Goal: Task Accomplishment & Management: Complete application form

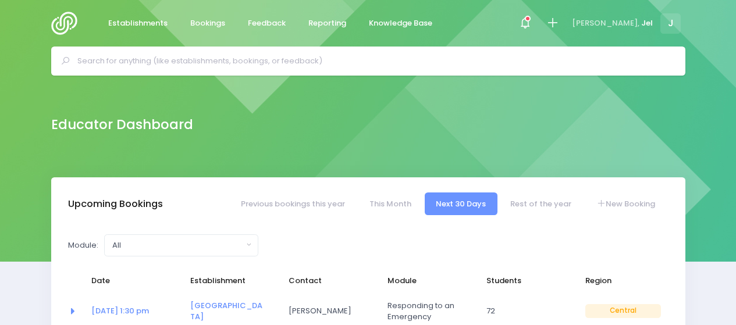
select select "5"
click at [559, 26] on icon at bounding box center [552, 22] width 13 height 13
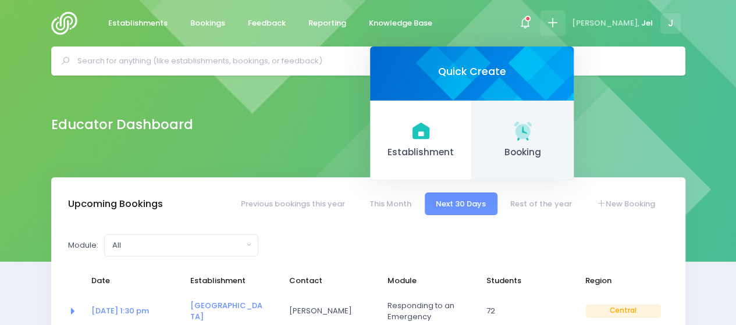
click at [557, 147] on span "Booking" at bounding box center [522, 152] width 83 height 13
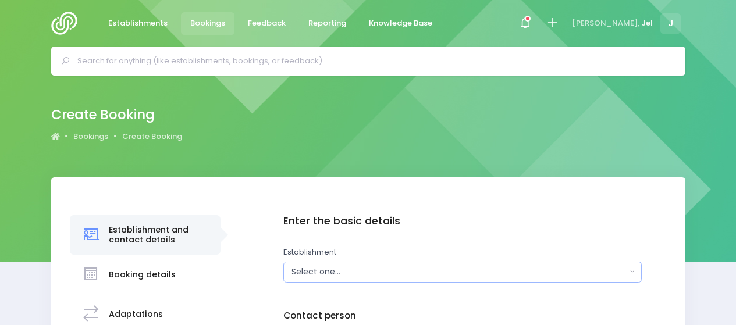
click at [381, 266] on div "Select one..." at bounding box center [458, 272] width 335 height 12
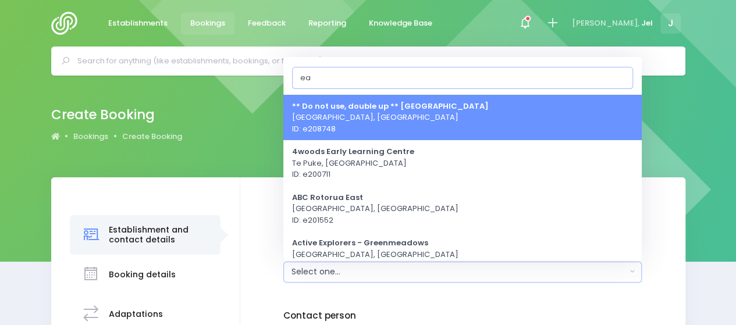
type input "e"
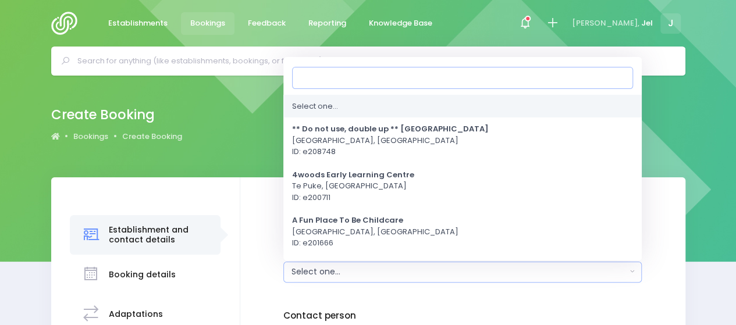
type input "e"
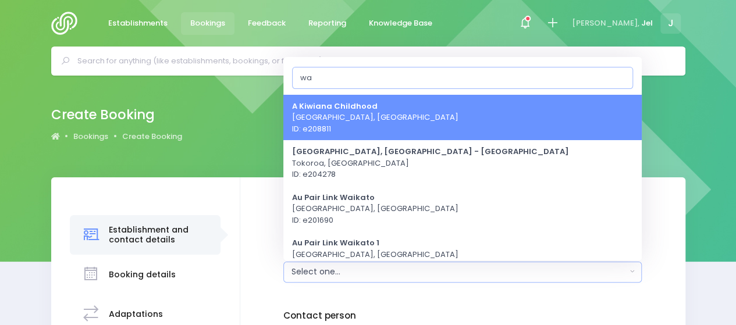
type input "w"
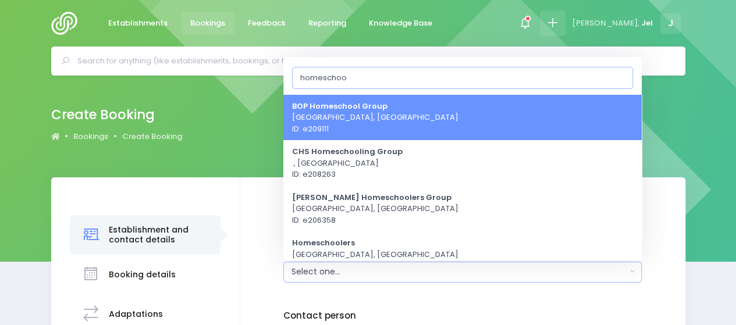
type input "homeschoo"
click at [559, 21] on icon at bounding box center [552, 22] width 13 height 13
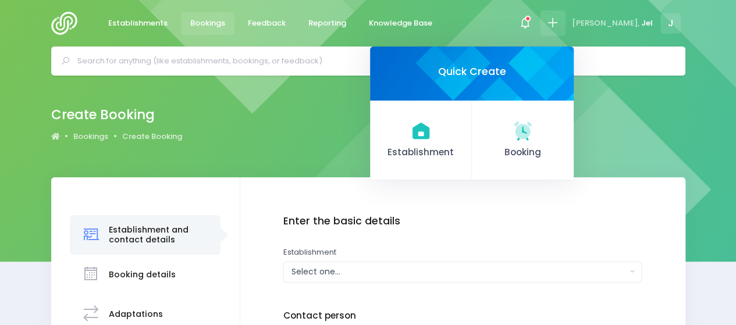
click at [462, 131] on link "Establishment" at bounding box center [421, 141] width 102 height 80
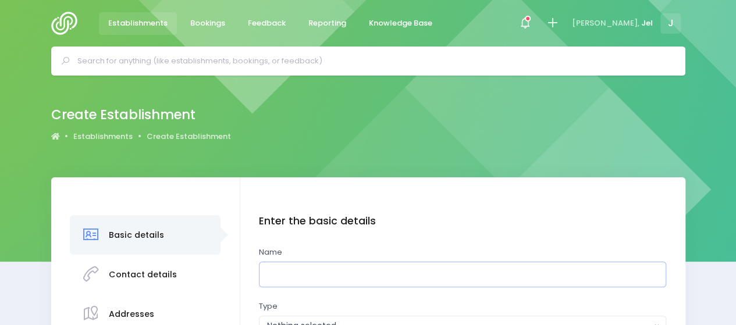
click at [366, 272] on input "text" at bounding box center [462, 275] width 407 height 26
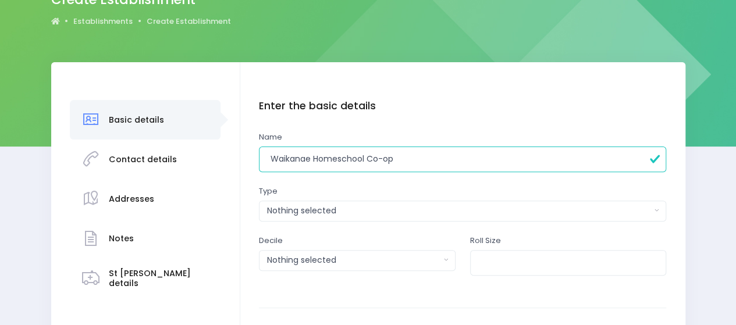
scroll to position [116, 0]
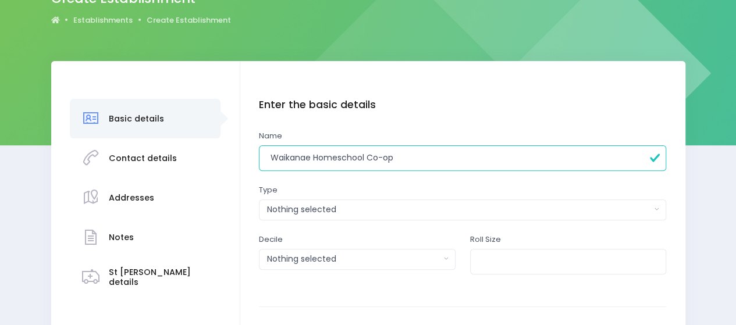
type input "Waikanae Homeschool Co-op"
click at [357, 215] on div "Nothing selected" at bounding box center [459, 210] width 384 height 12
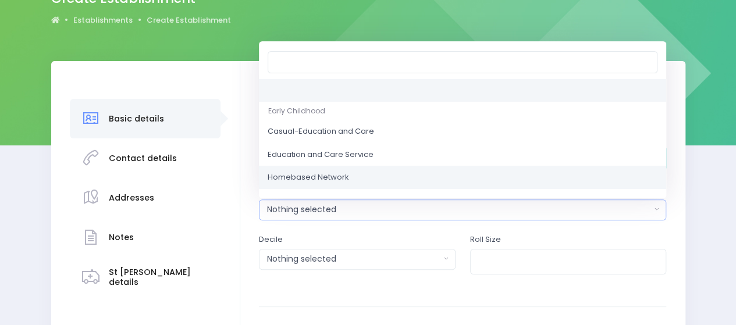
click at [343, 180] on span "Homebased Network" at bounding box center [308, 178] width 81 height 12
select select "Homebased Network"
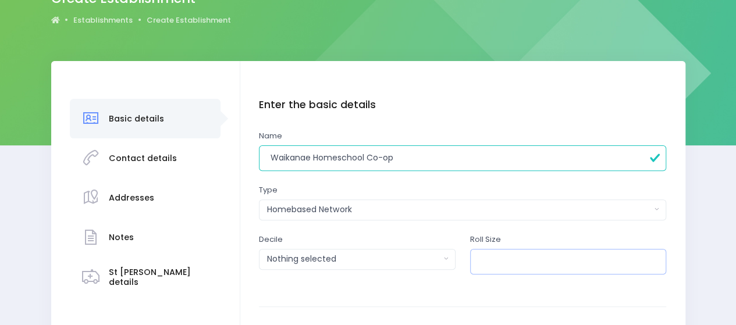
click at [555, 259] on input "number" at bounding box center [568, 262] width 197 height 26
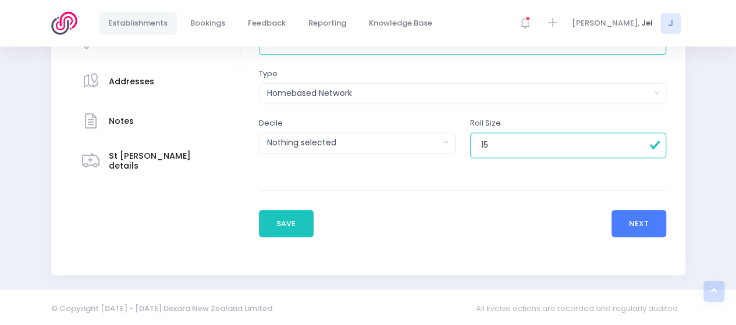
type input "15"
click at [649, 227] on button "Next" at bounding box center [638, 224] width 55 height 28
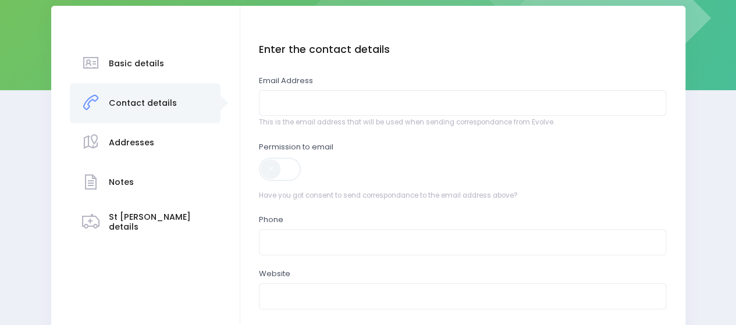
scroll to position [174, 0]
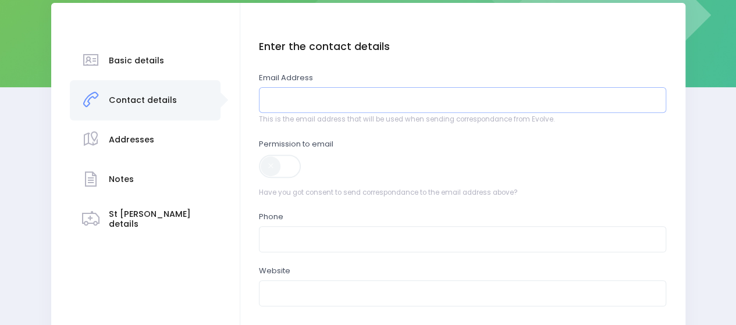
click at [343, 99] on input "email" at bounding box center [462, 100] width 407 height 26
paste input "Kristy H <kristysarich@gmail.com>"
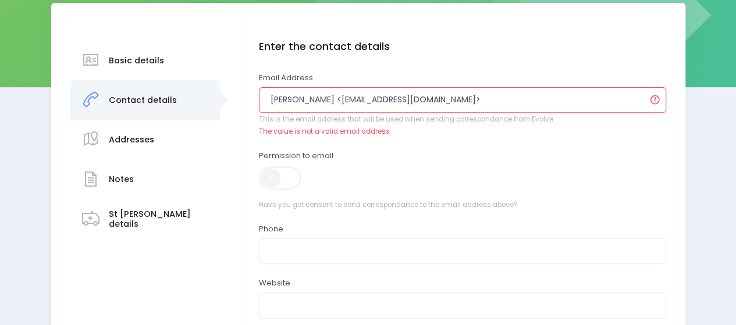
drag, startPoint x: 305, startPoint y: 99, endPoint x: 215, endPoint y: 93, distance: 90.4
click at [215, 93] on div "Basic details Contact details" at bounding box center [368, 219] width 634 height 433
click at [439, 108] on input "kristysarich@gmail.com>" at bounding box center [462, 100] width 407 height 26
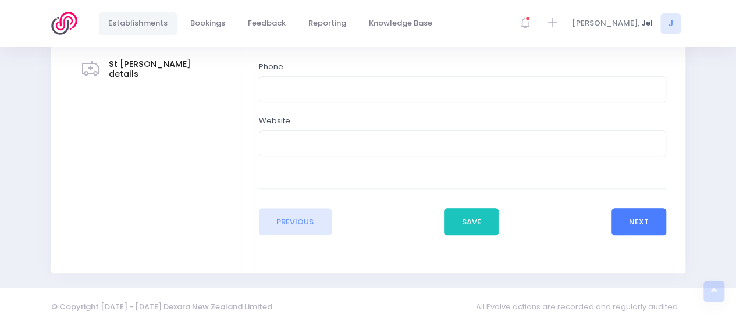
type input "[EMAIL_ADDRESS][DOMAIN_NAME]"
click at [654, 220] on button "Next" at bounding box center [638, 222] width 55 height 28
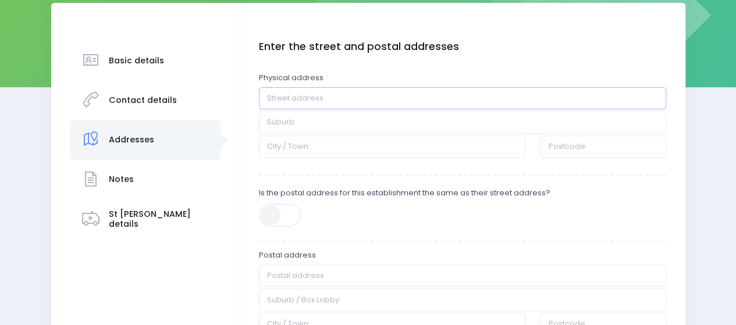
click at [318, 94] on input "text" at bounding box center [462, 98] width 407 height 22
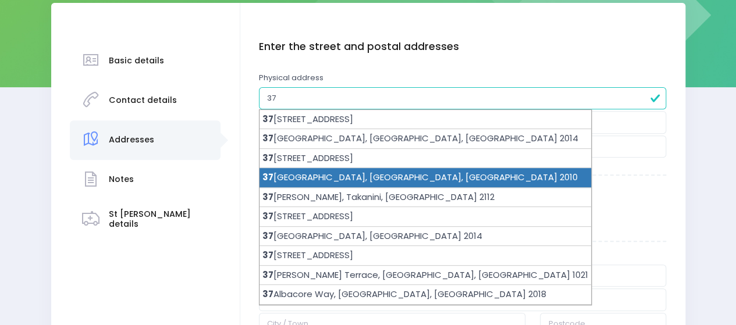
type input "3"
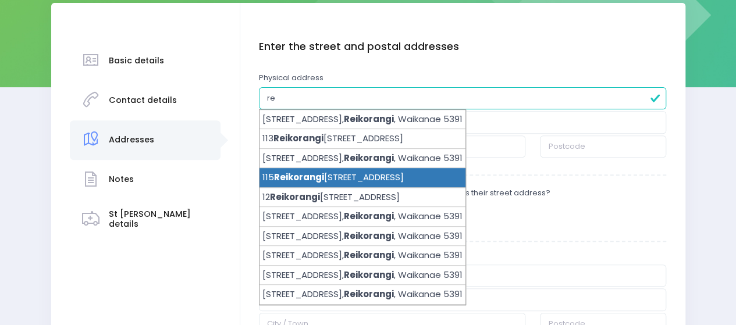
type input "r"
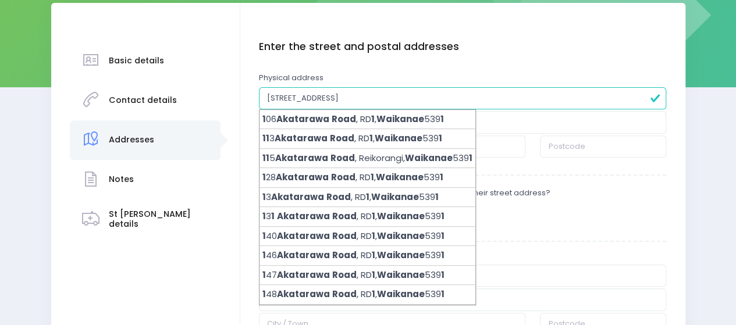
click at [272, 96] on input "1 Akatarawa Road Waikanae" at bounding box center [462, 98] width 407 height 22
click at [398, 94] on input "Akatarawa Road Waikanae" at bounding box center [462, 98] width 407 height 22
click at [266, 98] on input "Akatarawa Road Waikanae" at bounding box center [462, 98] width 407 height 22
click at [266, 94] on input "1 Akatarawa Road Waikanae" at bounding box center [462, 98] width 407 height 22
click at [283, 98] on input "rd/1 Akatarawa Road Waikanae" at bounding box center [462, 98] width 407 height 22
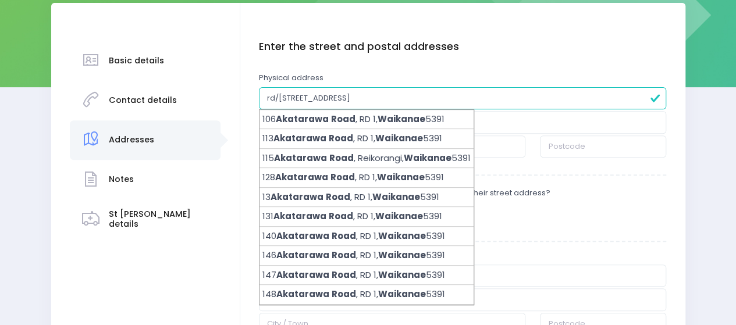
click at [276, 94] on input "rd/1 Akatarawa Road Waikanae" at bounding box center [462, 98] width 407 height 22
click at [283, 96] on input "RD1 Akatarawa Road Waikanae" at bounding box center [462, 98] width 407 height 22
click at [378, 93] on input "RD1 Akatarawa Road Waikanae" at bounding box center [462, 98] width 407 height 22
drag, startPoint x: 278, startPoint y: 99, endPoint x: 197, endPoint y: 89, distance: 82.0
click at [197, 89] on div "Basic details Contact details" at bounding box center [368, 228] width 634 height 450
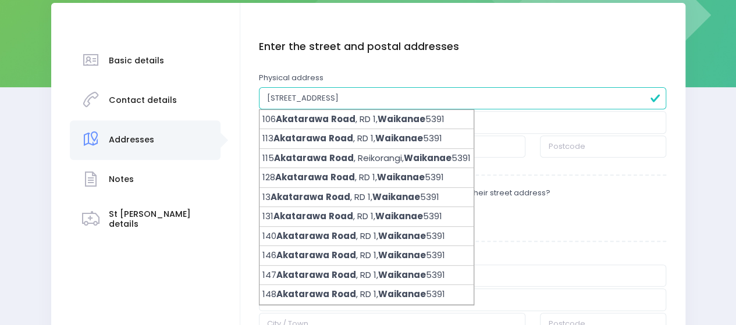
type input "1/5 Akatarawa Road Waikanae"
click at [415, 98] on input "1/5 Akatarawa Road Waikanae" at bounding box center [462, 98] width 407 height 22
click at [279, 99] on input "1/5 Akatarawa Road Waikanae" at bounding box center [462, 98] width 407 height 22
click at [416, 101] on input "1/5 Akatarawa Road Waikanae" at bounding box center [462, 98] width 407 height 22
drag, startPoint x: 425, startPoint y: 99, endPoint x: 67, endPoint y: 98, distance: 357.1
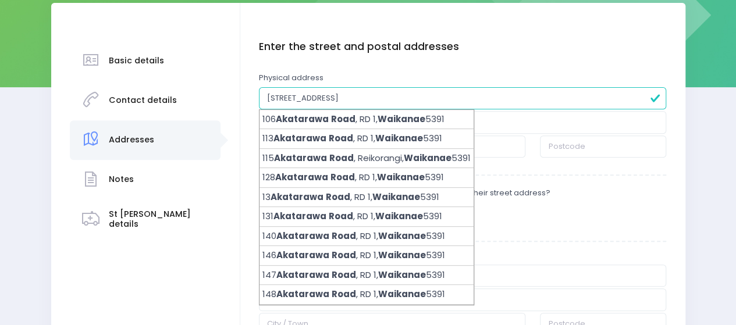
click at [19, 99] on div "Basic details Contact details Addresses" at bounding box center [368, 228] width 736 height 450
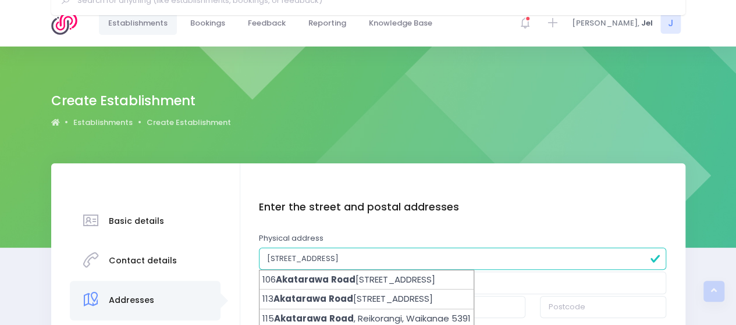
scroll to position [4, 0]
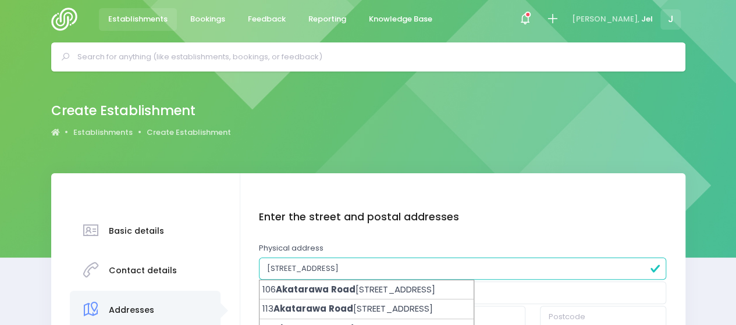
click at [420, 127] on div "Create Establishment Establishments Create Establishment" at bounding box center [368, 120] width 663 height 42
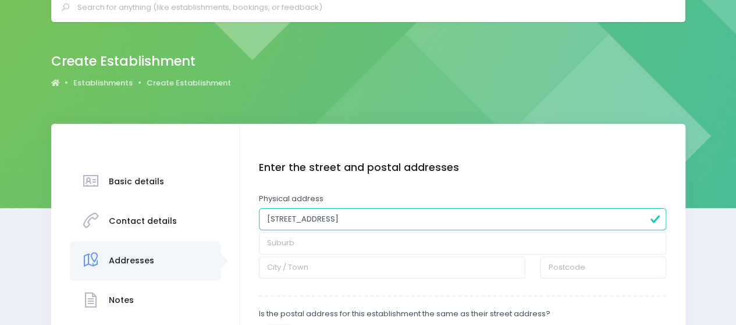
scroll to position [179, 0]
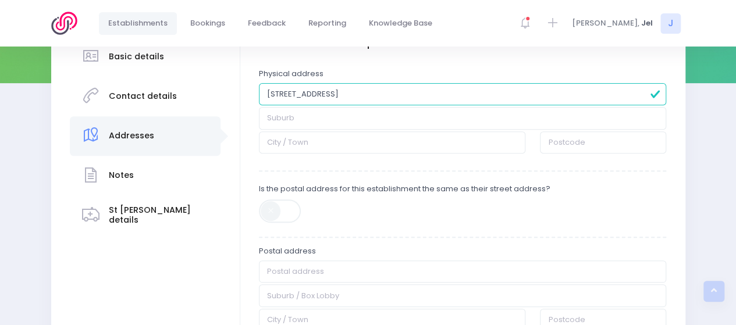
click at [282, 97] on input "1/5 akatarawa road waiakanae" at bounding box center [462, 94] width 407 height 22
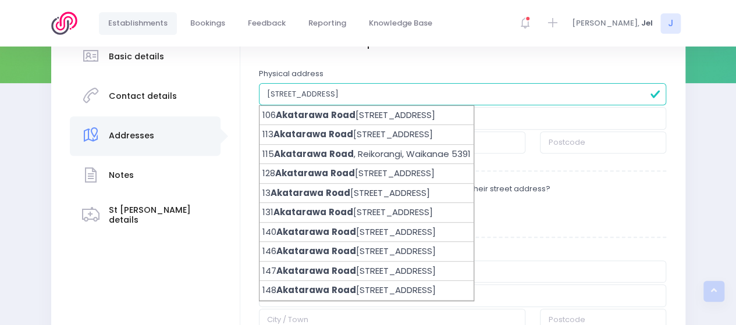
type input "1/5 Akatarawa road waiakanae"
click at [359, 52] on div "Enter the street and postal addresses Physical address 1/5 Akatarawa road waiak…" at bounding box center [462, 195] width 407 height 317
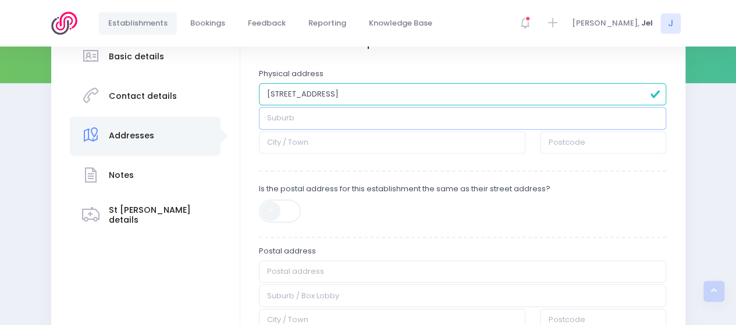
click at [316, 115] on input "text" at bounding box center [462, 118] width 407 height 22
type input "Waikanae"
click at [303, 139] on input "text" at bounding box center [392, 142] width 266 height 22
type input "Waikanae"
click at [271, 218] on span at bounding box center [281, 210] width 44 height 23
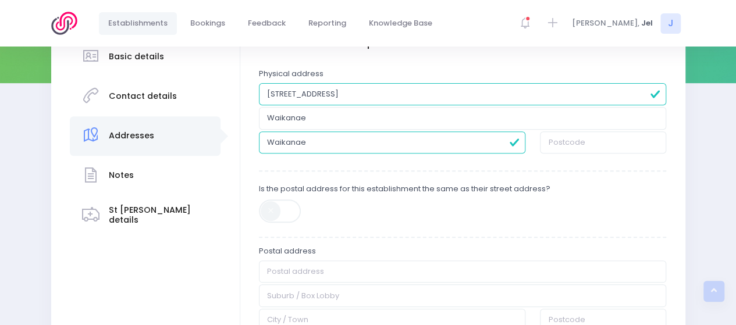
type input "1/5 Akatarawa road waiakanae"
type input "Waikanae"
drag, startPoint x: 343, startPoint y: 94, endPoint x: 387, endPoint y: 95, distance: 43.7
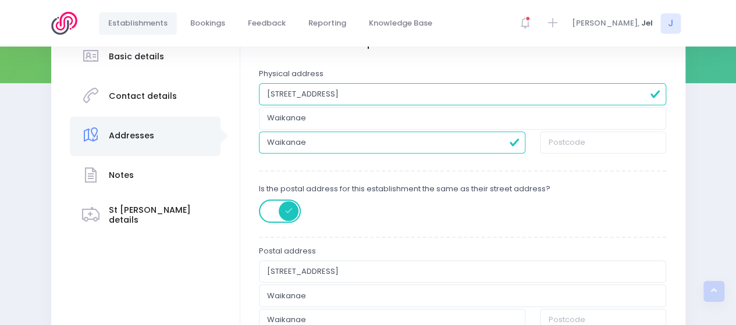
click at [387, 95] on input "1/5 Akatarawa road waiakanae" at bounding box center [462, 94] width 407 height 22
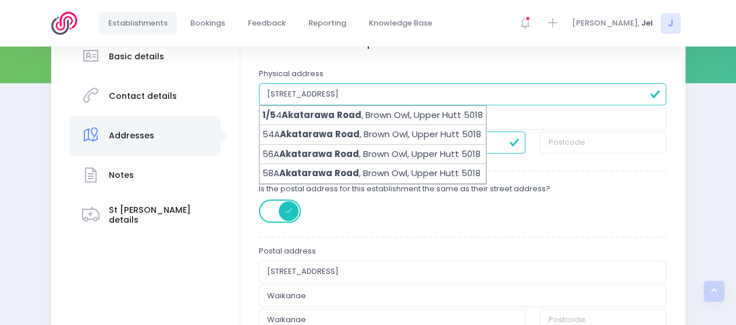
click at [383, 96] on input "1/5 Akatarawa road" at bounding box center [462, 94] width 407 height 22
click at [326, 91] on input "1/5 Akatarawa road" at bounding box center [462, 94] width 407 height 22
type input "1/5 Akatarawa Road"
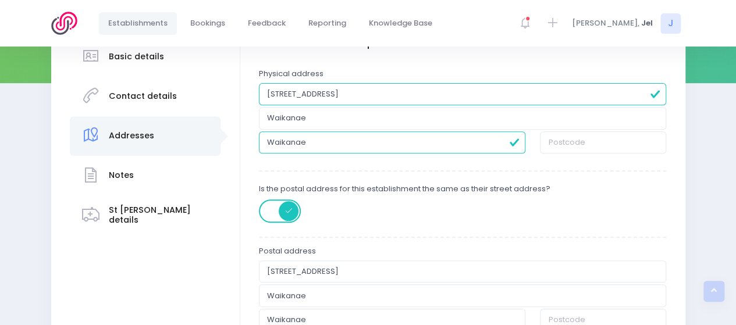
click at [251, 97] on div "Enter the basic details Name Waikanae Homeschool Co-op Type Casual-Education an…" at bounding box center [462, 224] width 445 height 450
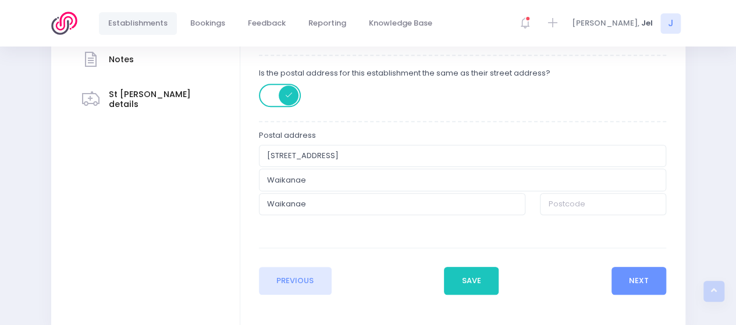
scroll to position [295, 0]
click at [643, 279] on button "Next" at bounding box center [638, 280] width 55 height 28
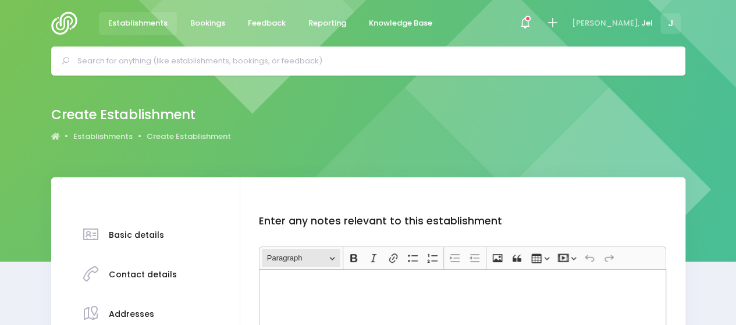
scroll to position [116, 0]
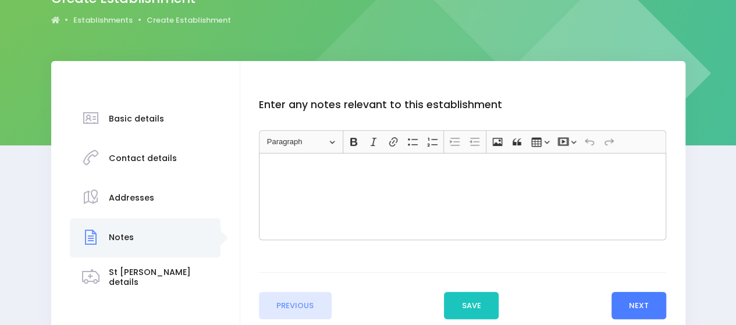
click at [647, 298] on button "Next" at bounding box center [638, 306] width 55 height 28
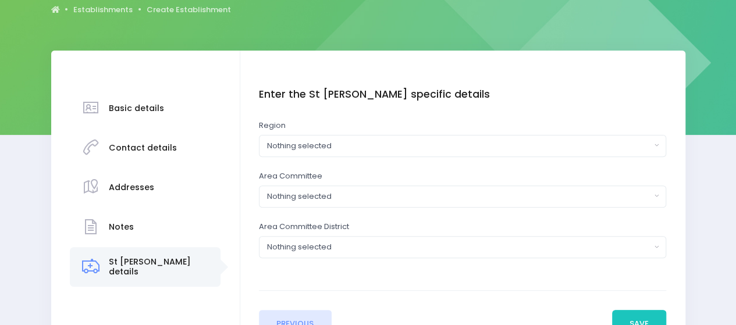
scroll to position [174, 0]
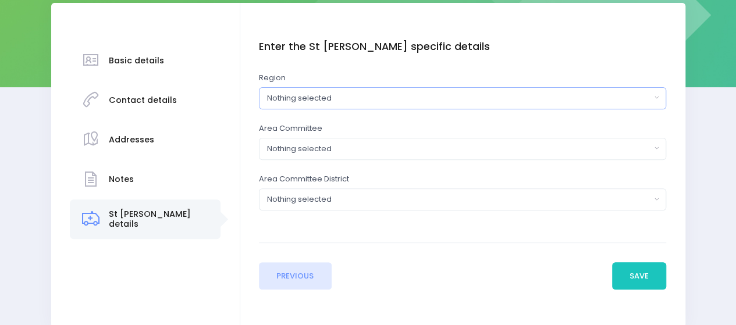
click at [301, 99] on div "Nothing selected" at bounding box center [459, 98] width 384 height 12
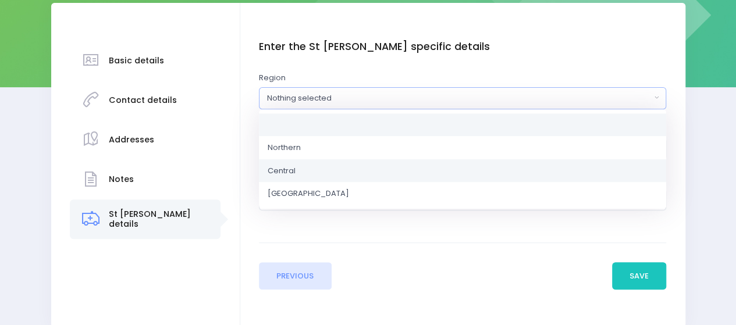
click at [311, 171] on link "Central" at bounding box center [462, 170] width 407 height 23
select select "Central"
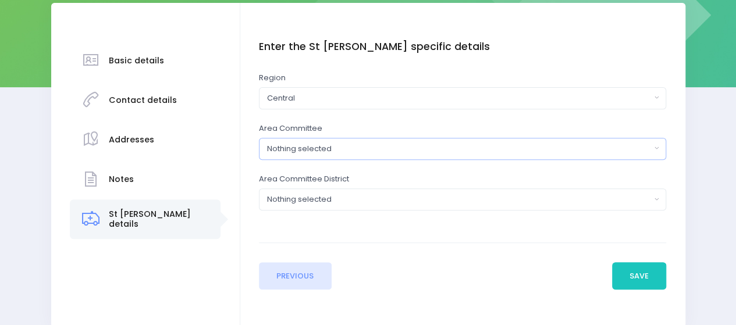
click at [312, 157] on button "Nothing selected" at bounding box center [462, 149] width 407 height 22
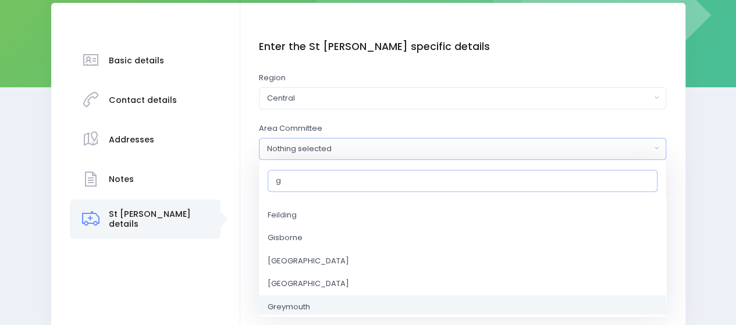
scroll to position [58, 0]
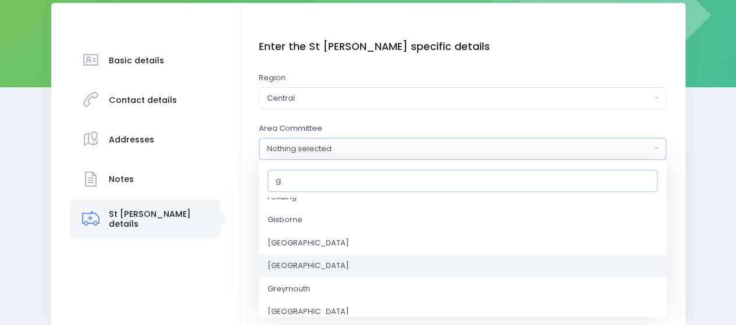
type input "g"
click at [301, 271] on link "Greater Wellington" at bounding box center [462, 265] width 407 height 23
select select "Greater Wellington"
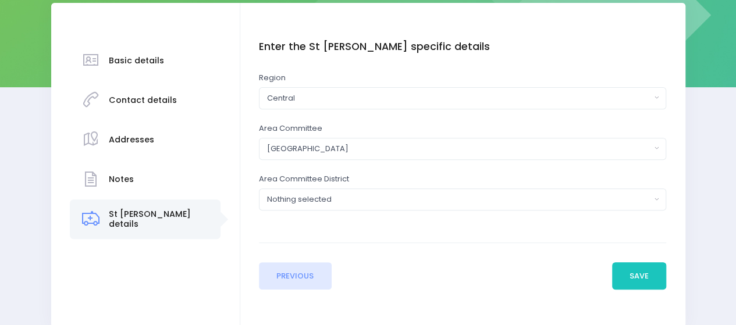
type input "c"
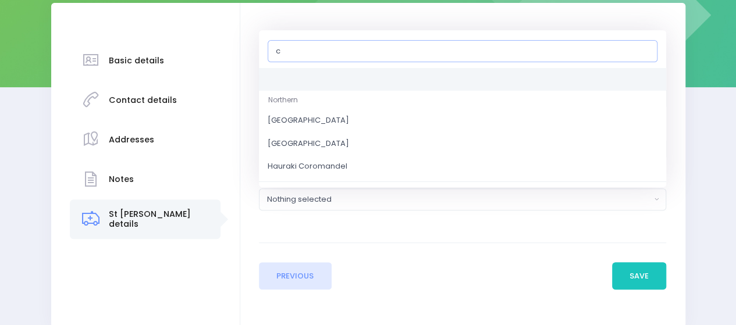
click at [382, 202] on div "Nothing selected" at bounding box center [459, 200] width 384 height 12
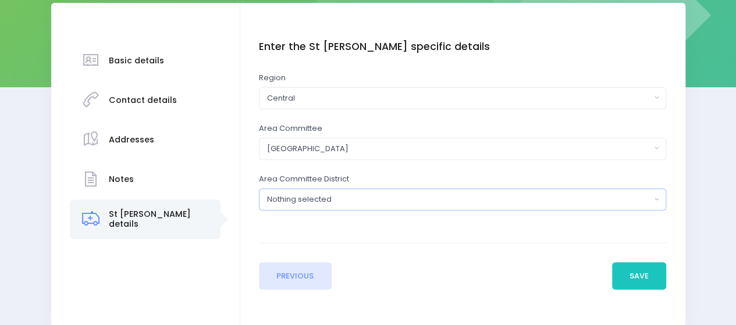
click at [324, 197] on div "Nothing selected" at bounding box center [459, 200] width 384 height 12
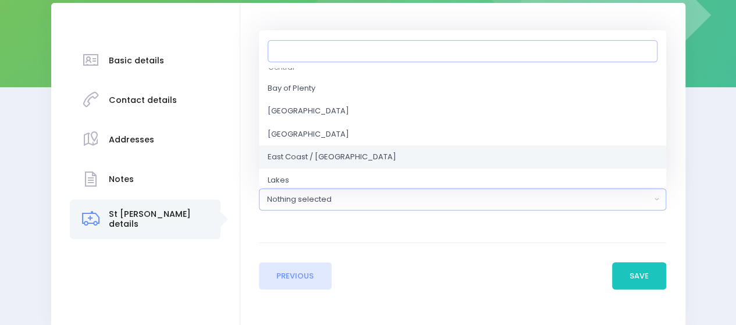
scroll to position [174, 0]
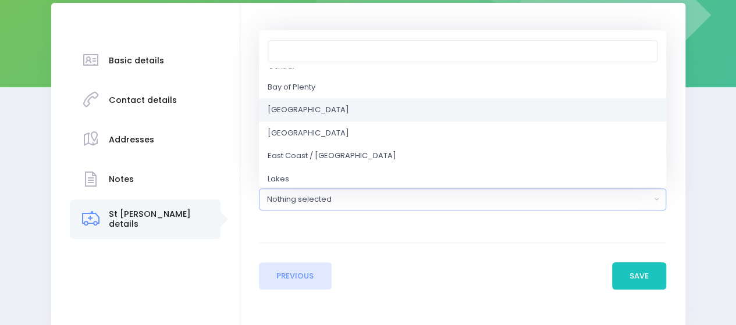
click at [329, 118] on link "Central District" at bounding box center [462, 109] width 407 height 23
select select "Central District"
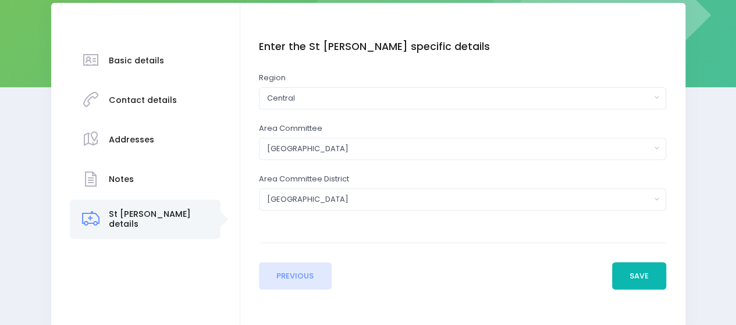
click at [614, 262] on button "Save" at bounding box center [639, 276] width 55 height 28
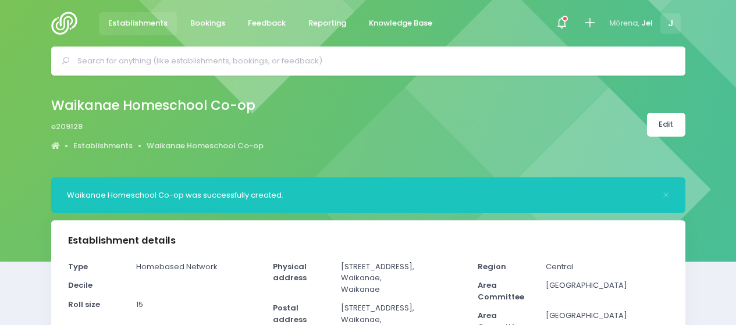
select select "5"
click at [592, 27] on icon at bounding box center [589, 22] width 13 height 13
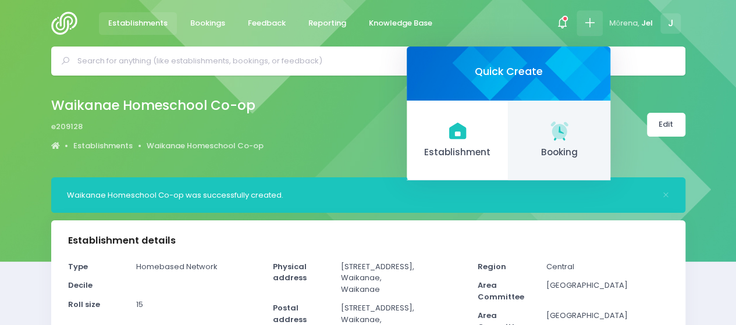
click at [563, 142] on link "Booking" at bounding box center [559, 141] width 102 height 80
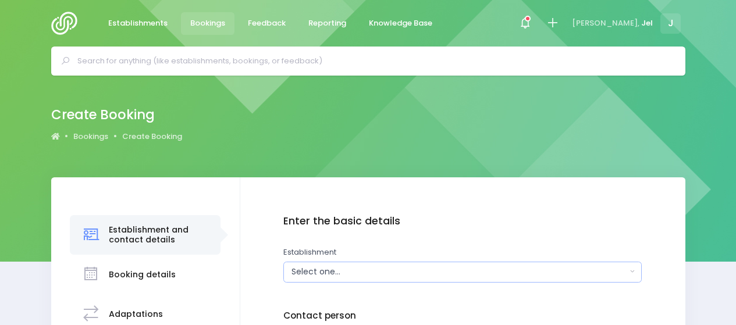
click at [321, 266] on div "Select one..." at bounding box center [458, 272] width 335 height 12
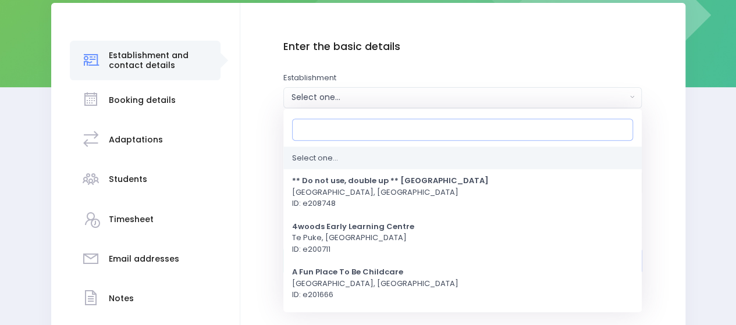
scroll to position [174, 0]
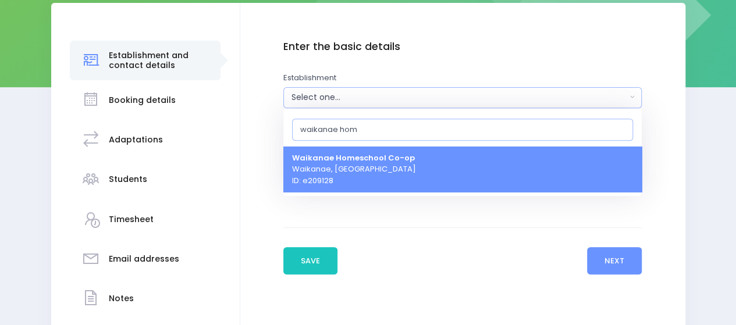
type input "waikanae hom"
click at [329, 160] on strong "Waikanae Homeschool Co-op" at bounding box center [353, 157] width 123 height 11
select select "209128"
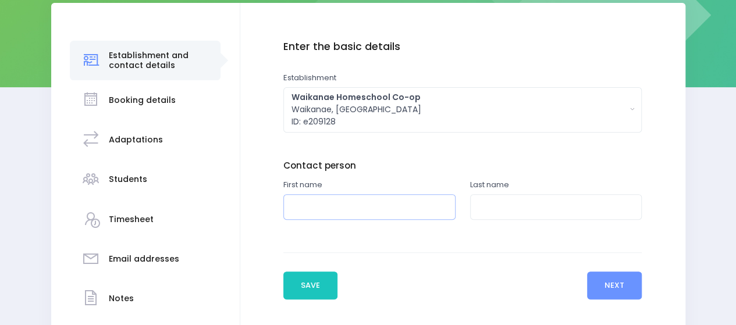
click at [322, 209] on input "text" at bounding box center [369, 207] width 172 height 26
type input "Kristy"
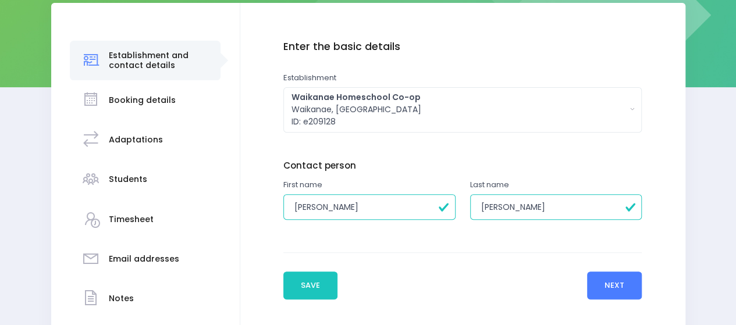
type input "Sarich"
click at [611, 290] on button "Next" at bounding box center [614, 286] width 55 height 28
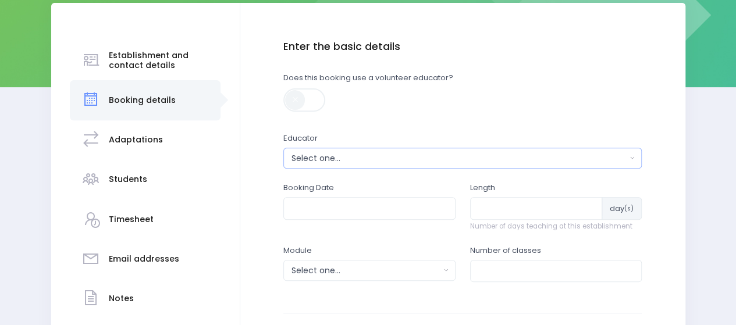
click at [318, 159] on div "Select one..." at bounding box center [458, 158] width 335 height 12
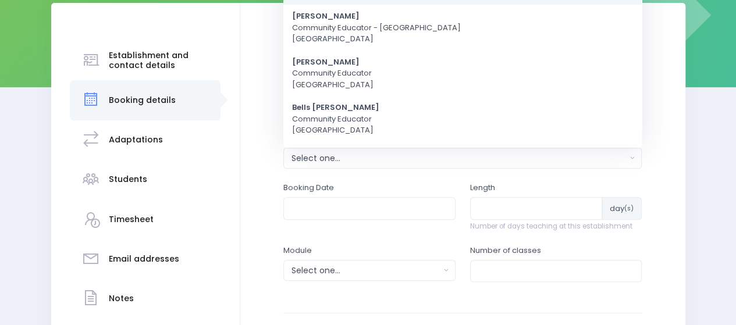
scroll to position [0, 0]
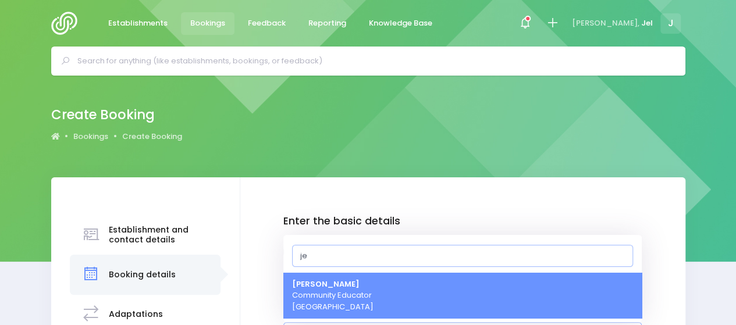
type input "je"
click at [317, 305] on span "Jel Pollock Community Educator Central Region" at bounding box center [332, 296] width 81 height 34
select select "365055"
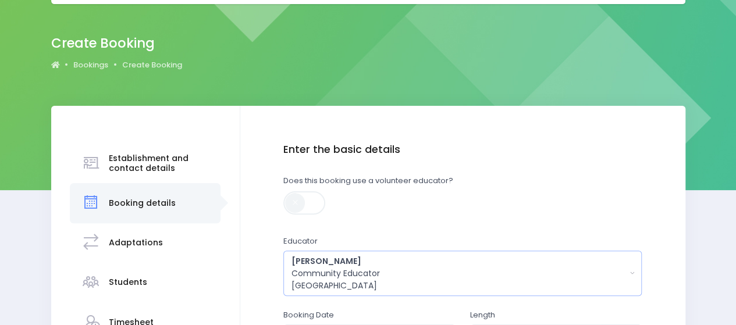
scroll to position [192, 0]
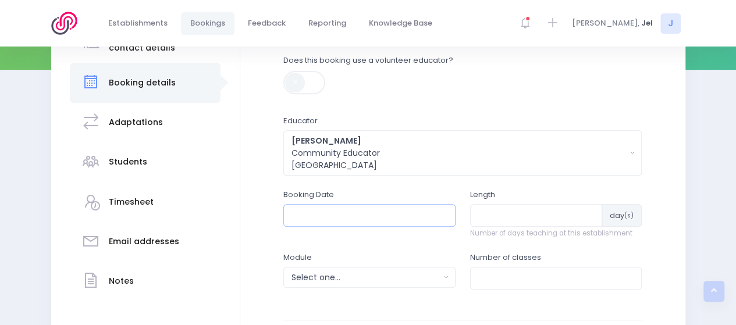
click at [345, 213] on input "text" at bounding box center [369, 215] width 172 height 22
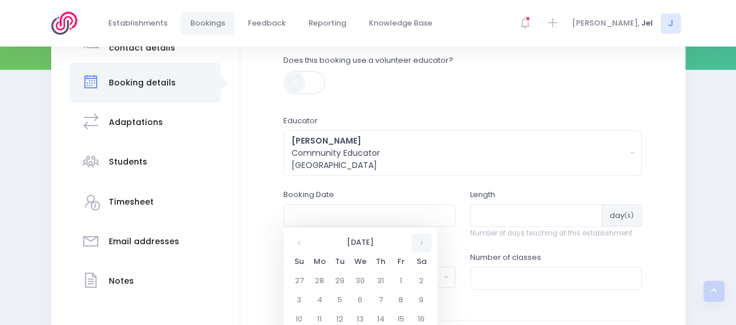
click at [419, 244] on th at bounding box center [421, 242] width 20 height 19
click at [383, 298] on td "11" at bounding box center [380, 300] width 20 height 19
click at [393, 297] on span "10" at bounding box center [394, 297] width 20 height 15
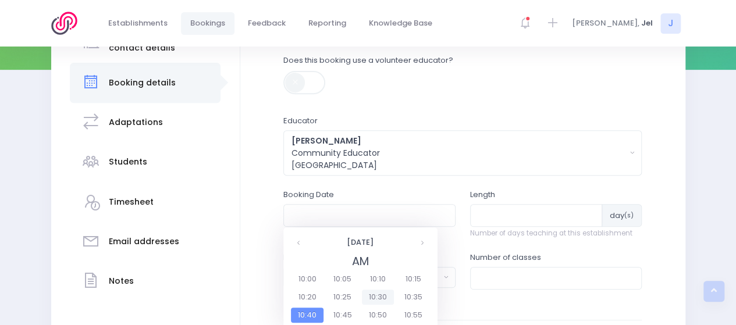
click at [366, 293] on span "10:30" at bounding box center [378, 297] width 33 height 15
type input "11/09/2025 10:30 AM"
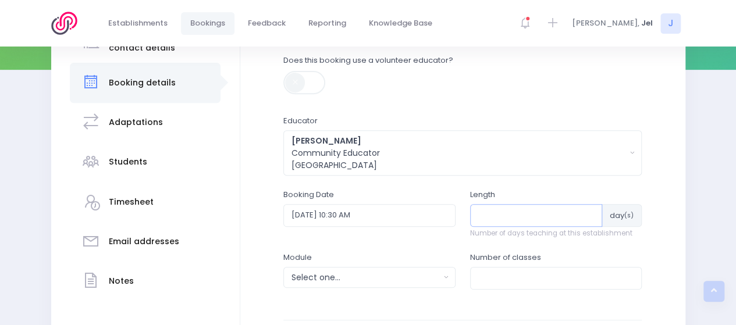
click at [555, 216] on input "number" at bounding box center [536, 215] width 133 height 22
type input "1"
click at [380, 275] on div "Select one..." at bounding box center [365, 278] width 148 height 12
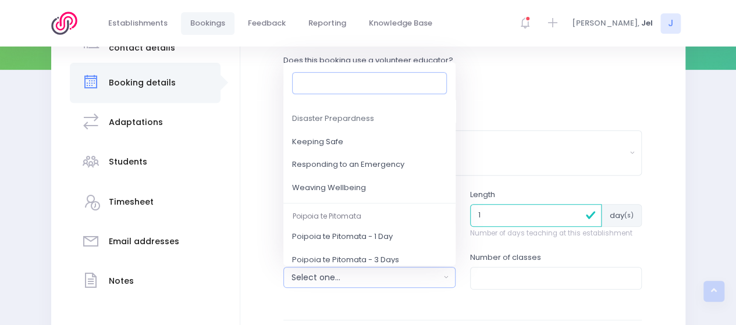
scroll to position [174, 0]
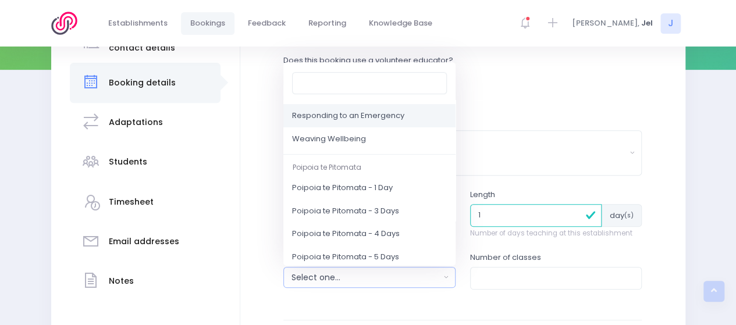
click at [372, 119] on span "Responding to an Emergency" at bounding box center [348, 116] width 112 height 12
select select "Responding to an Emergency"
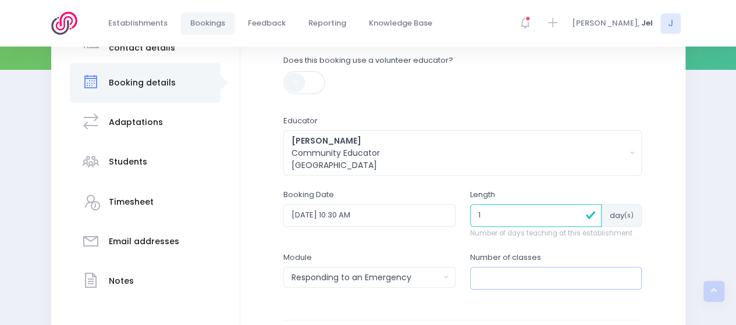
click at [486, 270] on input "number" at bounding box center [556, 278] width 172 height 22
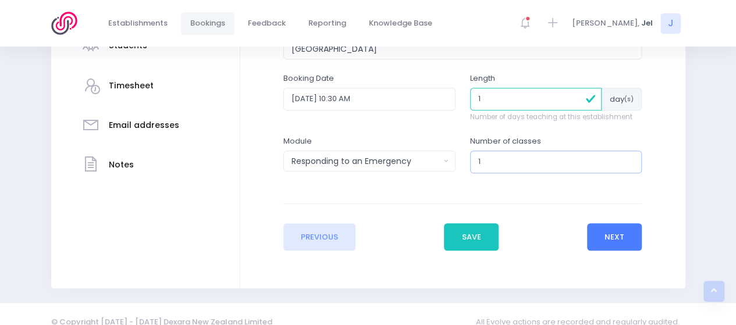
type input "1"
click at [630, 223] on button "Next" at bounding box center [614, 237] width 55 height 28
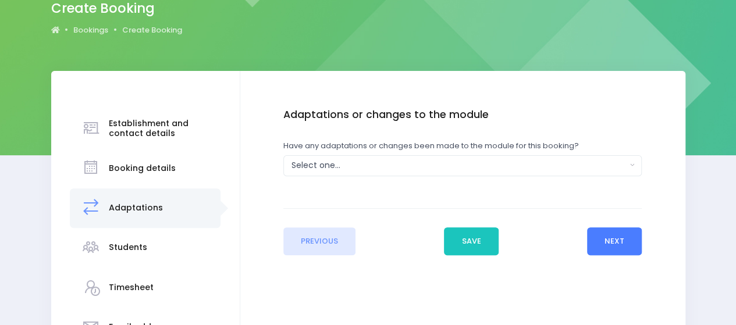
scroll to position [116, 0]
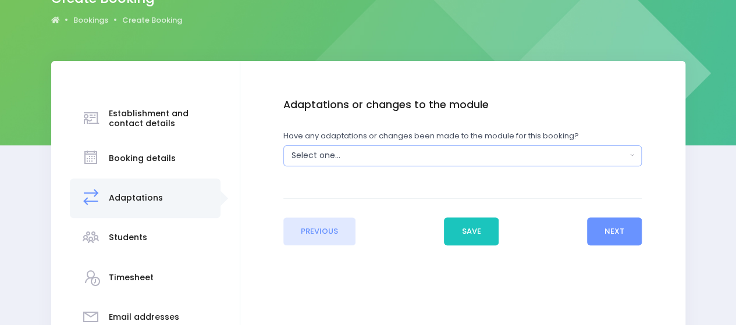
click at [378, 158] on div "Select one..." at bounding box center [458, 155] width 335 height 12
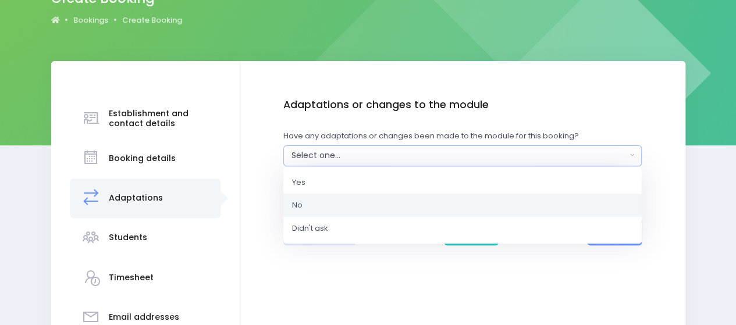
click at [343, 205] on link "No" at bounding box center [462, 205] width 358 height 23
select select "No"
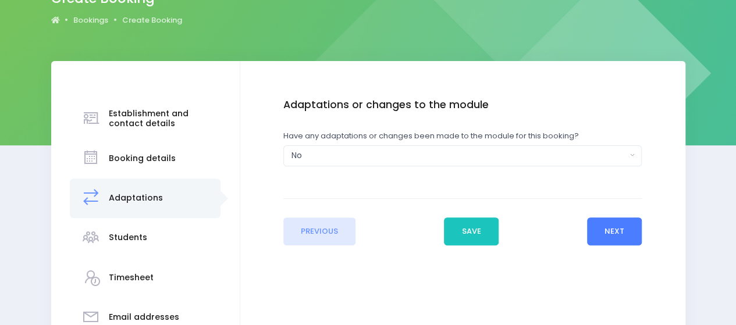
drag, startPoint x: 644, startPoint y: 237, endPoint x: 626, endPoint y: 229, distance: 19.0
click at [644, 237] on div "Enter the basic details Establishment Select one... ** Do not use, double up **…" at bounding box center [463, 172] width 422 height 147
click at [625, 228] on button "Next" at bounding box center [614, 232] width 55 height 28
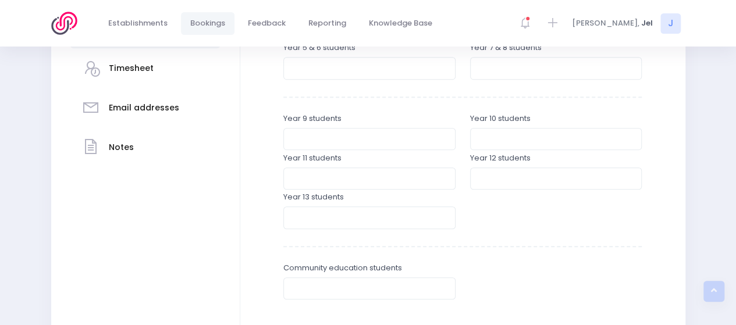
scroll to position [349, 0]
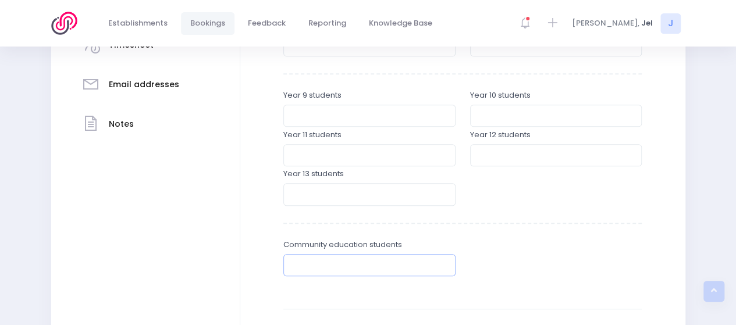
click at [321, 261] on input "number" at bounding box center [369, 265] width 172 height 22
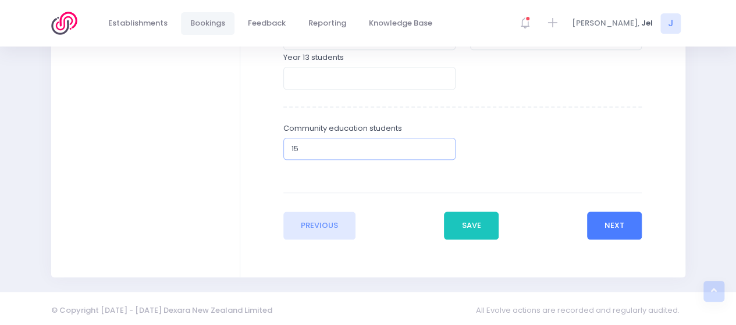
type input "15"
click at [619, 227] on button "Next" at bounding box center [614, 226] width 55 height 28
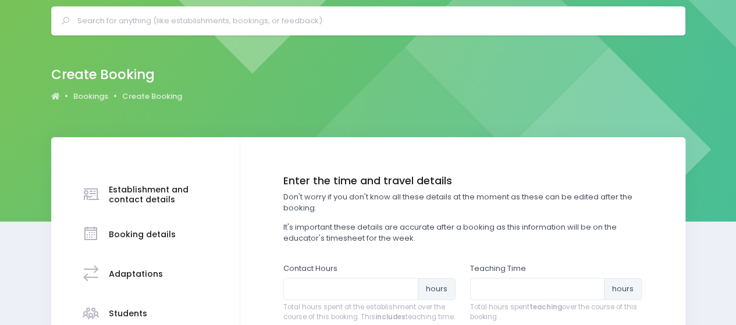
scroll to position [174, 0]
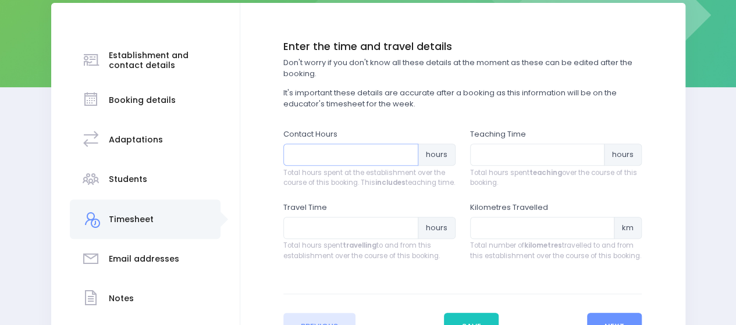
click at [340, 157] on input "number" at bounding box center [350, 155] width 135 height 22
type input "1"
click at [469, 160] on div "Teaching Time hours Total hours spent teaching over the course of this booking." at bounding box center [555, 165] width 187 height 73
click at [477, 157] on input "number" at bounding box center [537, 155] width 135 height 22
type input "1"
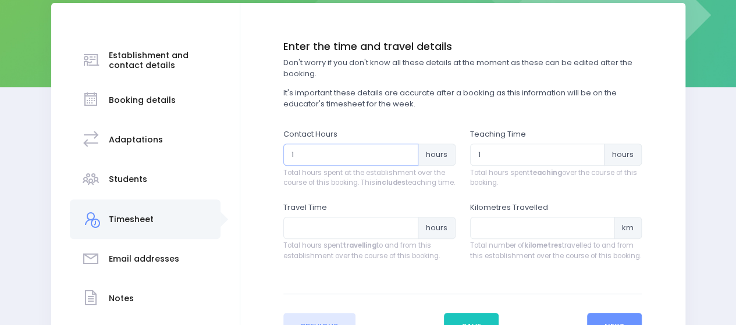
click at [309, 153] on input "1" at bounding box center [350, 155] width 135 height 22
type input "1.5"
click at [328, 239] on input "number" at bounding box center [350, 228] width 135 height 22
type input "1.25"
click at [504, 238] on input "number" at bounding box center [542, 228] width 145 height 22
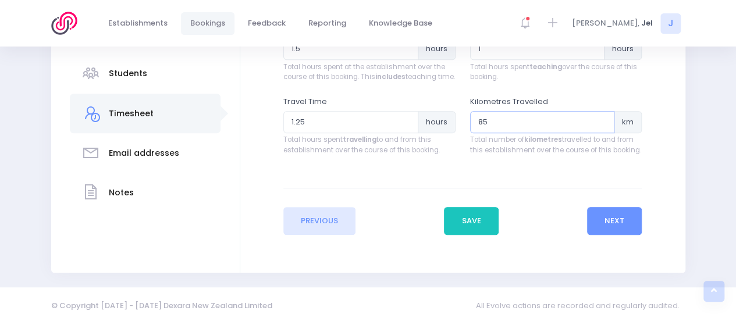
type input "85"
click at [612, 218] on button "Next" at bounding box center [614, 221] width 55 height 28
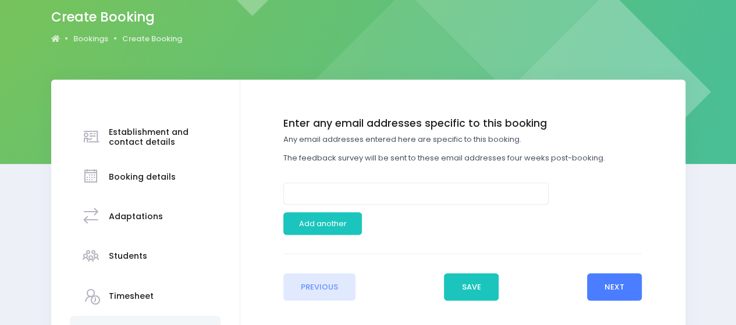
scroll to position [116, 0]
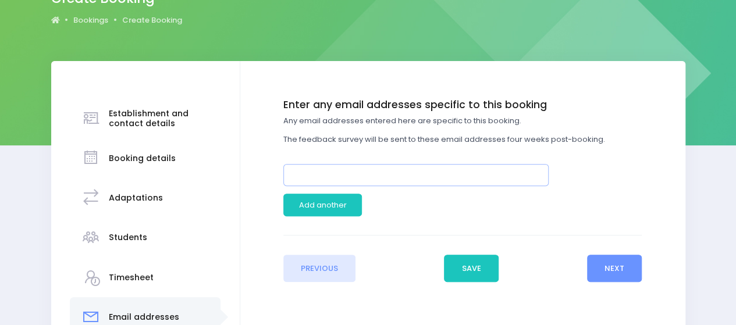
click at [337, 176] on input "email" at bounding box center [415, 175] width 265 height 22
paste input "Kristy H <kristysarich@gmail.com>"
drag, startPoint x: 324, startPoint y: 173, endPoint x: 192, endPoint y: 163, distance: 132.4
click at [192, 163] on div "Establishment and contact details Booking details Adaptations" at bounding box center [368, 238] width 634 height 354
click at [423, 181] on input "kristysarich@gmail.com>" at bounding box center [415, 175] width 265 height 22
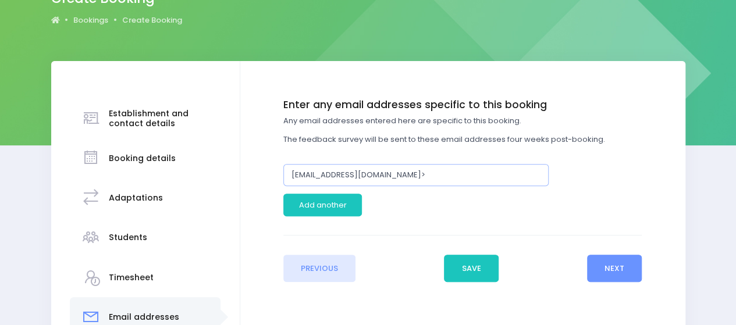
type input "[EMAIL_ADDRESS][DOMAIN_NAME]"
click at [613, 277] on button "Next" at bounding box center [614, 269] width 55 height 28
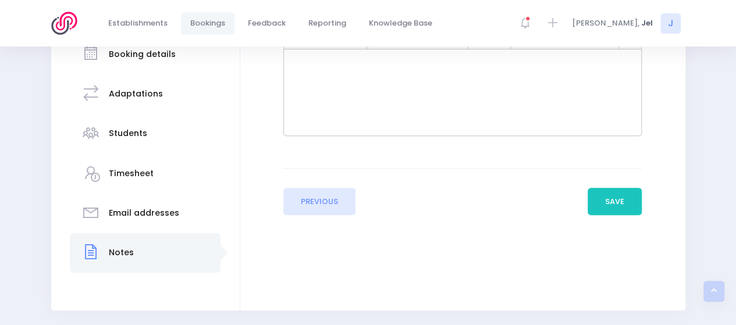
scroll to position [233, 0]
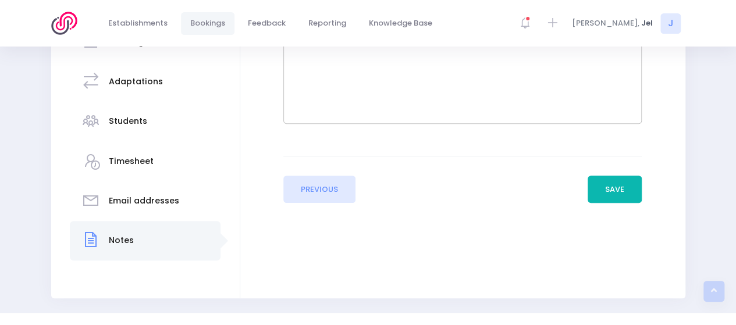
click at [599, 187] on button "Save" at bounding box center [614, 190] width 55 height 28
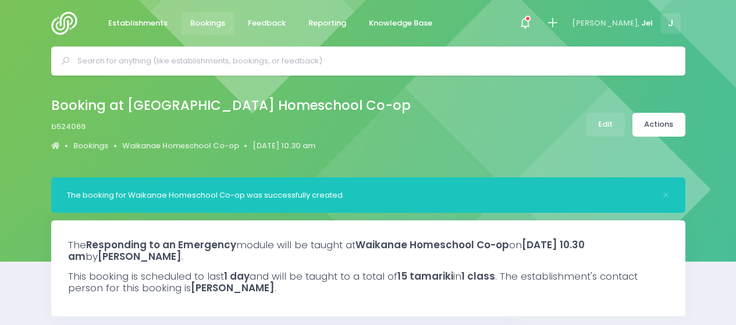
select select "5"
